Goal: Task Accomplishment & Management: Complete application form

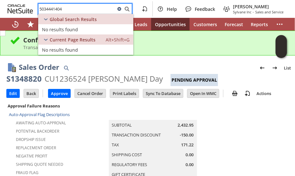
type input "5034441404"
click at [119, 9] on icon at bounding box center [119, 9] width 4 height 4
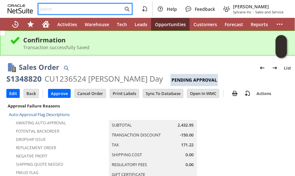
click at [104, 10] on input "text" at bounding box center [81, 9] width 85 height 8
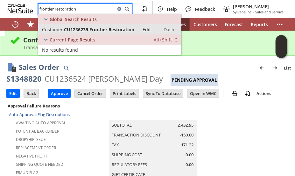
type input "frontier restoration"
click at [122, 30] on span "CU1236239 Frontier Restoration" at bounding box center [99, 29] width 70 height 6
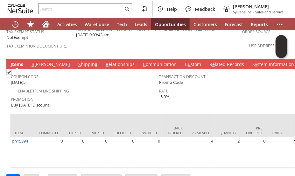
click at [39, 61] on link "B [PERSON_NAME]" at bounding box center [51, 64] width 42 height 7
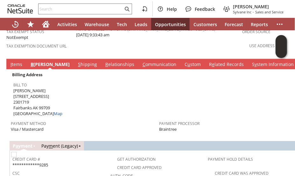
click at [76, 61] on link "S hipping" at bounding box center [87, 64] width 22 height 7
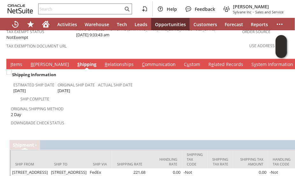
click at [39, 61] on link "B [PERSON_NAME]" at bounding box center [50, 64] width 42 height 7
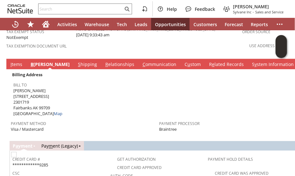
click at [118, 91] on div "Bill To [PERSON_NAME] [STREET_ADDRESS][PERSON_NAME] Map" at bounding box center [84, 98] width 143 height 36
click at [119, 92] on div "Bill To [PERSON_NAME] [STREET_ADDRESS][PERSON_NAME] Map" at bounding box center [84, 98] width 143 height 36
click at [119, 91] on div "Bill To [PERSON_NAME] [STREET_ADDRESS][PERSON_NAME] Map" at bounding box center [84, 98] width 143 height 36
click at [85, 86] on div "Bill To [PERSON_NAME] [STREET_ADDRESS][PERSON_NAME] Map" at bounding box center [84, 98] width 143 height 36
click at [52, 9] on input "text" at bounding box center [81, 9] width 85 height 8
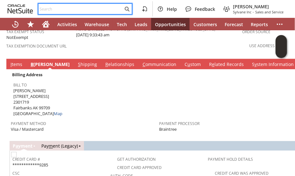
paste input "3035491790"
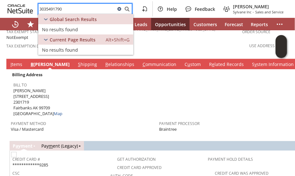
type input "3035491790"
click at [121, 9] on icon at bounding box center [119, 9] width 4 height 4
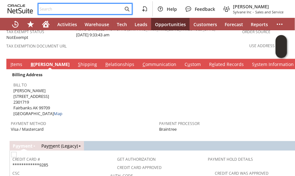
click at [63, 5] on input "text" at bounding box center [81, 9] width 85 height 8
paste input "da14732k"
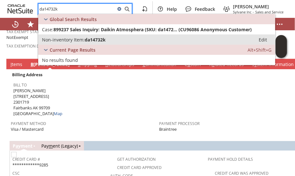
type input "da14732k"
click at [73, 44] on link "Non-inventory Item: da14732k Edit" at bounding box center [156, 39] width 237 height 10
